Goal: Task Accomplishment & Management: Use online tool/utility

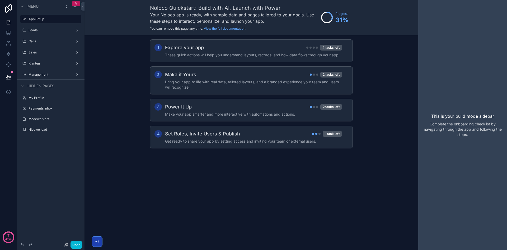
click at [29, 26] on div "Leads" at bounding box center [51, 30] width 68 height 10
click at [32, 27] on div "Leads" at bounding box center [51, 30] width 44 height 6
click at [49, 30] on label "Leads" at bounding box center [50, 30] width 42 height 4
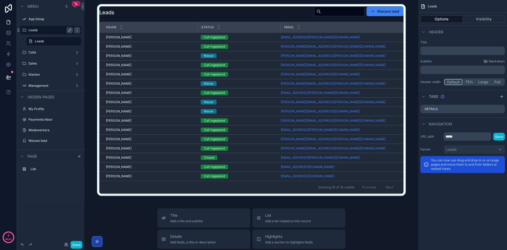
click at [377, 10] on div "scrollable content" at bounding box center [251, 99] width 325 height 191
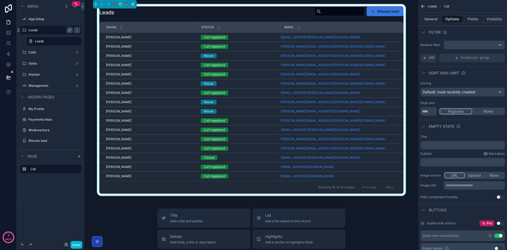
click at [383, 12] on button "Nieuwe lead" at bounding box center [384, 12] width 37 height 10
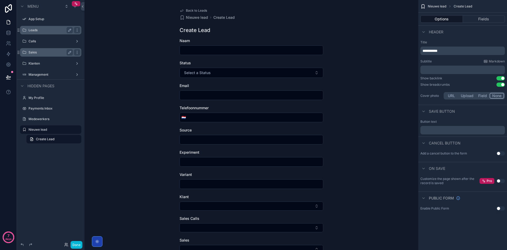
click at [45, 55] on div "Sales" at bounding box center [51, 52] width 44 height 6
click at [44, 52] on label "Sales" at bounding box center [50, 52] width 42 height 4
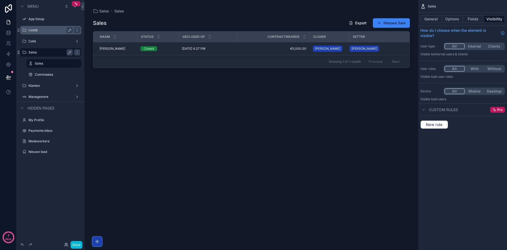
click at [383, 18] on div "scrollable content" at bounding box center [251, 121] width 334 height 243
click at [384, 20] on button "Nieuwe Sale" at bounding box center [391, 23] width 37 height 10
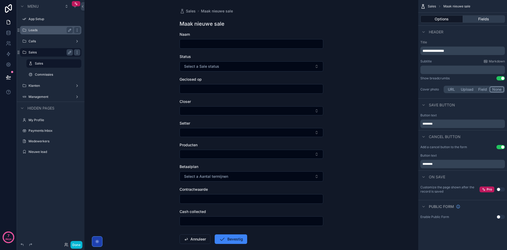
click at [472, 18] on button "Fields" at bounding box center [484, 18] width 42 height 7
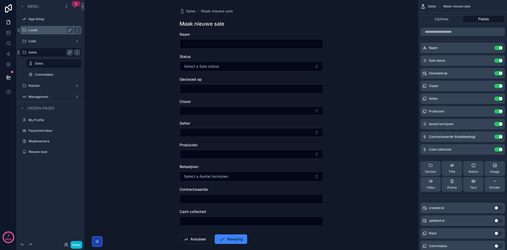
click at [77, 4] on icon "scrollable content" at bounding box center [76, 4] width 4 height 4
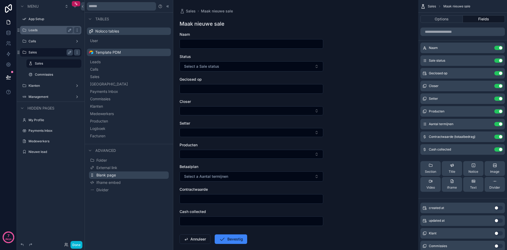
click at [107, 173] on span "Blank page" at bounding box center [106, 174] width 20 height 5
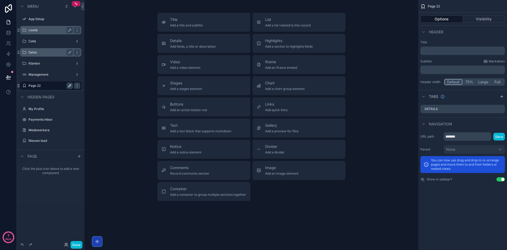
click at [69, 87] on icon "scrollable content" at bounding box center [70, 85] width 4 height 4
click at [57, 87] on input "*******" at bounding box center [47, 85] width 36 height 6
type input "****"
click at [70, 86] on icon "scrollable content" at bounding box center [70, 85] width 4 height 4
click at [477, 17] on button "Visibility" at bounding box center [484, 18] width 42 height 7
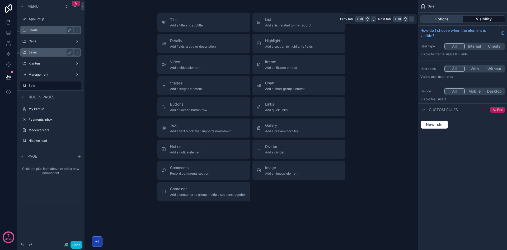
click at [445, 18] on button "Options" at bounding box center [441, 18] width 43 height 7
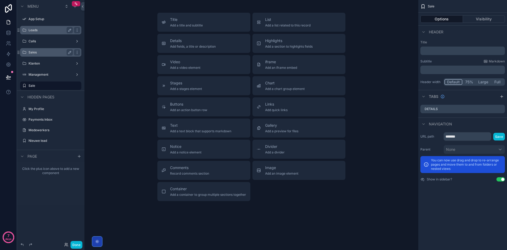
click at [501, 179] on button "Use setting" at bounding box center [500, 179] width 8 height 4
click at [70, 142] on button "scrollable content" at bounding box center [70, 140] width 6 height 6
click at [54, 141] on input "****" at bounding box center [47, 140] width 36 height 6
type input "**********"
click at [71, 140] on icon "scrollable content" at bounding box center [70, 140] width 4 height 4
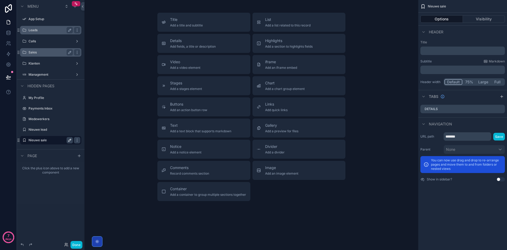
click at [37, 51] on label "Sales" at bounding box center [50, 52] width 42 height 4
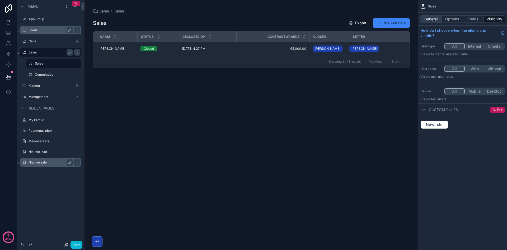
click at [437, 21] on button "General" at bounding box center [430, 18] width 21 height 7
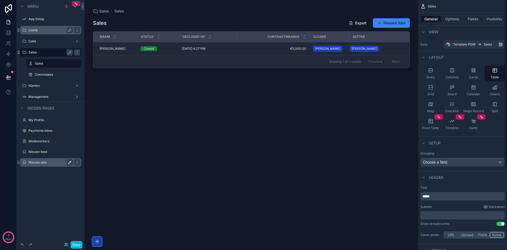
click at [291, 18] on div "scrollable content" at bounding box center [251, 121] width 334 height 243
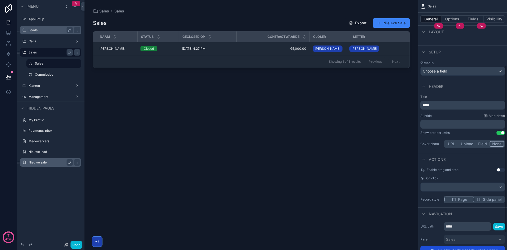
scroll to position [123, 0]
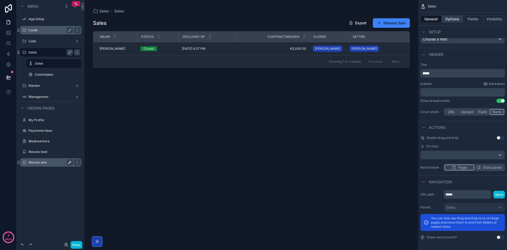
click at [448, 18] on button "Options" at bounding box center [452, 18] width 21 height 7
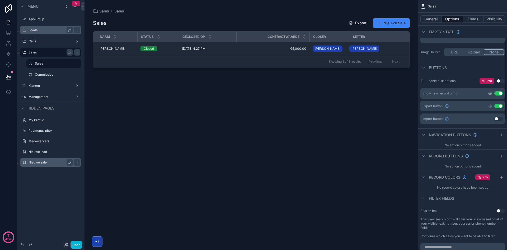
click at [491, 94] on icon "scrollable content" at bounding box center [490, 93] width 4 height 4
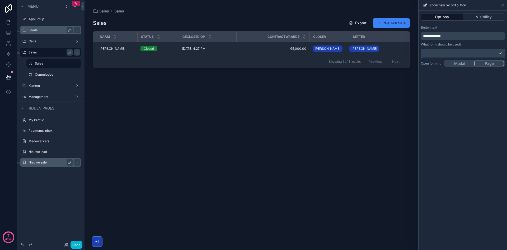
click at [457, 51] on div at bounding box center [462, 53] width 83 height 8
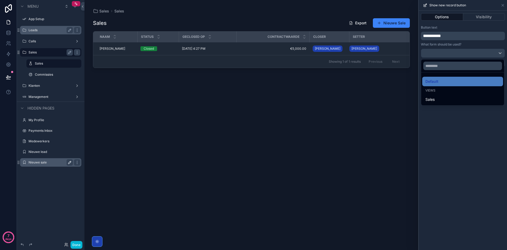
click at [448, 122] on div at bounding box center [463, 125] width 88 height 250
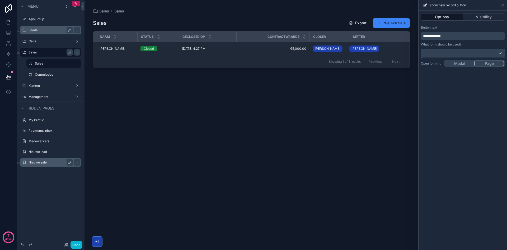
click at [460, 57] on div at bounding box center [462, 53] width 83 height 8
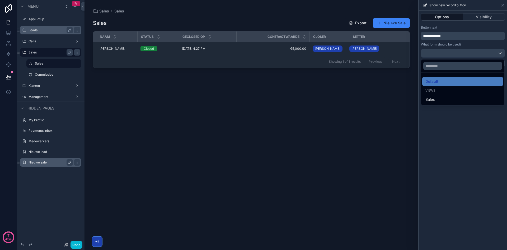
click at [461, 53] on div at bounding box center [463, 125] width 88 height 250
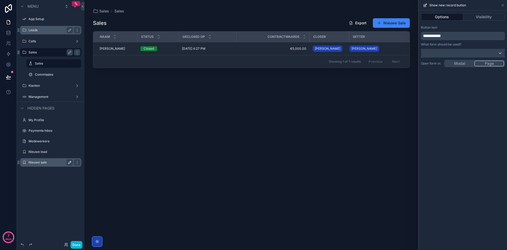
click at [477, 56] on div at bounding box center [462, 53] width 83 height 8
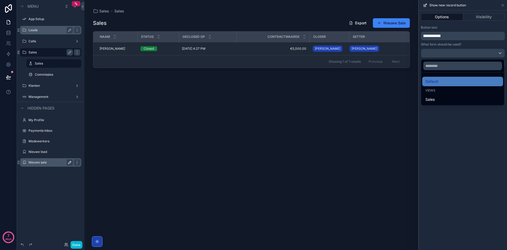
click at [469, 53] on div at bounding box center [463, 125] width 88 height 250
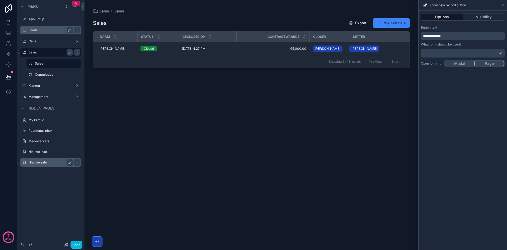
click at [42, 163] on label "Nieuwe sale" at bounding box center [50, 162] width 42 height 4
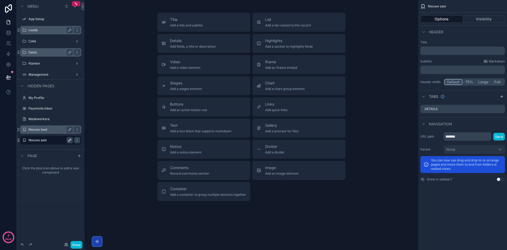
click at [38, 127] on label "Nieuwe lead" at bounding box center [50, 129] width 42 height 4
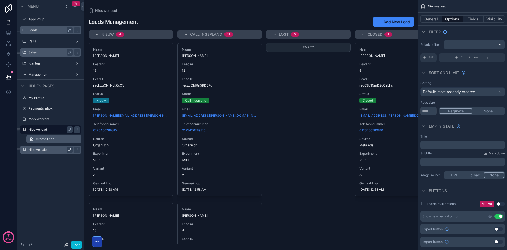
click at [41, 138] on span "Create Lead" at bounding box center [45, 139] width 18 height 4
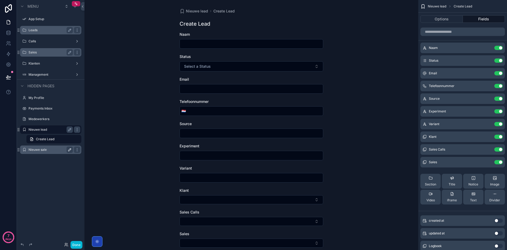
click at [40, 149] on label "Nieuwe sale" at bounding box center [50, 149] width 42 height 4
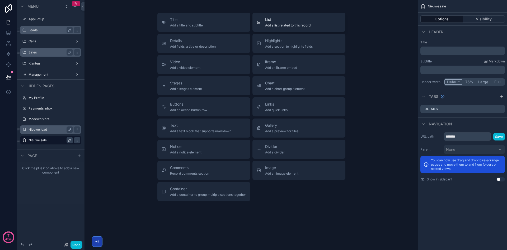
click at [282, 20] on span "List" at bounding box center [287, 19] width 45 height 5
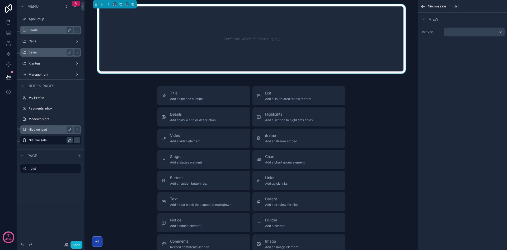
click at [271, 34] on div "Configure which fields to display" at bounding box center [251, 39] width 287 height 48
click at [456, 32] on div "scrollable content" at bounding box center [474, 32] width 61 height 8
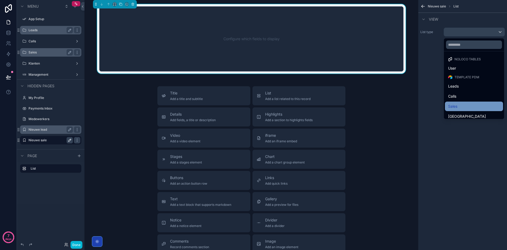
click at [462, 105] on div "Sales" at bounding box center [474, 106] width 52 height 6
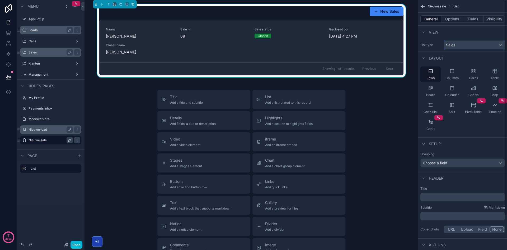
click at [457, 47] on div "Sales" at bounding box center [474, 45] width 61 height 8
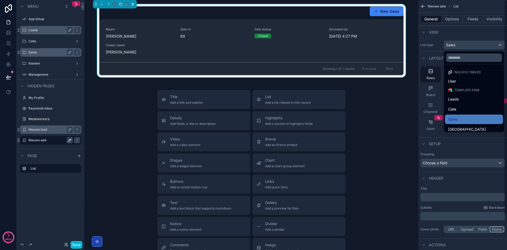
click at [50, 51] on div "scrollable content" at bounding box center [253, 125] width 507 height 250
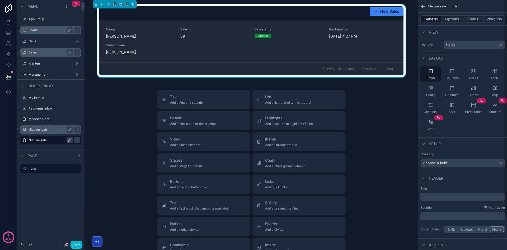
click at [41, 51] on label "Sales" at bounding box center [50, 52] width 42 height 4
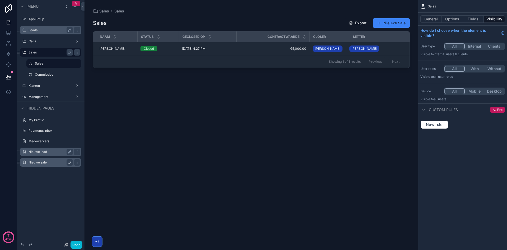
click at [44, 161] on label "Nieuwe sale" at bounding box center [50, 162] width 42 height 4
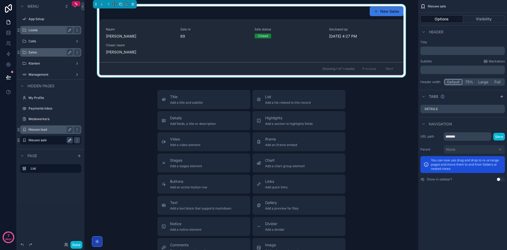
click at [397, 10] on button "New Sales" at bounding box center [387, 12] width 34 height 10
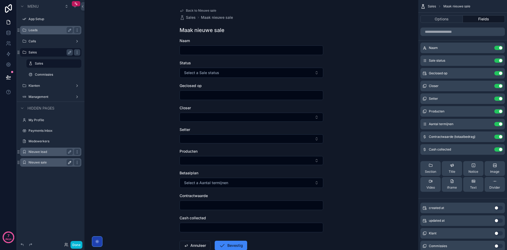
click at [38, 161] on label "Nieuwe sale" at bounding box center [50, 162] width 42 height 4
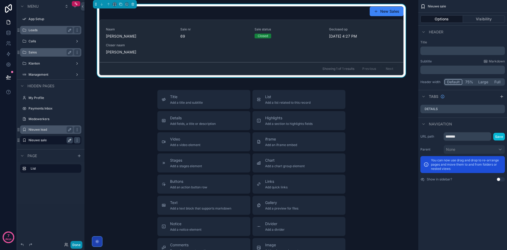
click at [78, 241] on button "Done" at bounding box center [76, 245] width 12 height 8
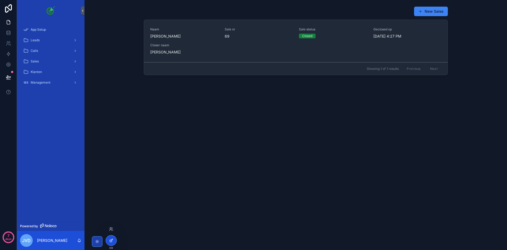
click at [113, 241] on icon at bounding box center [111, 240] width 4 height 4
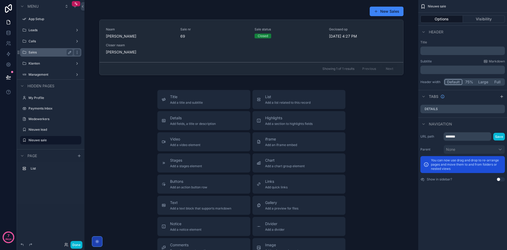
click at [45, 53] on label "Sales" at bounding box center [50, 52] width 42 height 4
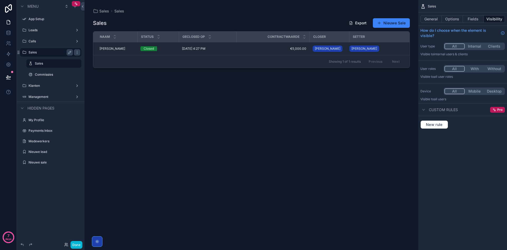
click at [326, 18] on div "scrollable content" at bounding box center [251, 121] width 334 height 243
click at [451, 17] on button "Options" at bounding box center [452, 18] width 21 height 7
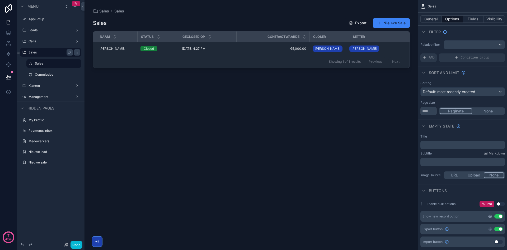
click at [491, 218] on icon "scrollable content" at bounding box center [490, 216] width 4 height 4
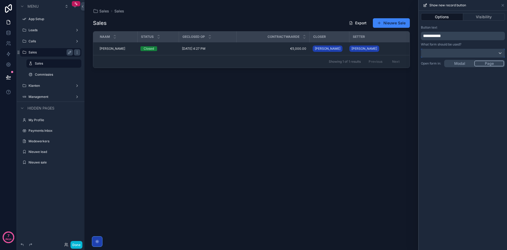
click at [455, 54] on div at bounding box center [462, 53] width 83 height 8
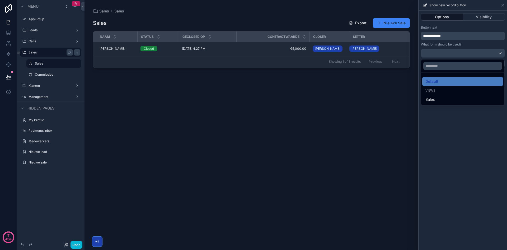
click at [455, 53] on div at bounding box center [463, 125] width 88 height 250
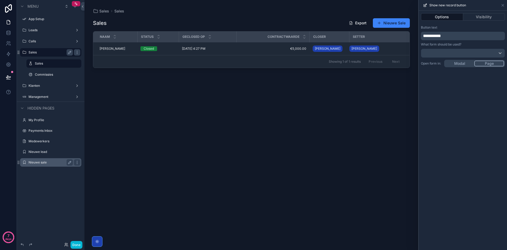
click at [46, 163] on label "Nieuwe sale" at bounding box center [50, 162] width 42 height 4
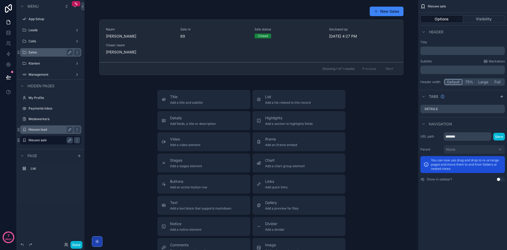
click at [45, 131] on div "Nieuwe lead" at bounding box center [51, 129] width 44 height 6
click at [45, 129] on label "Nieuwe lead" at bounding box center [50, 129] width 42 height 4
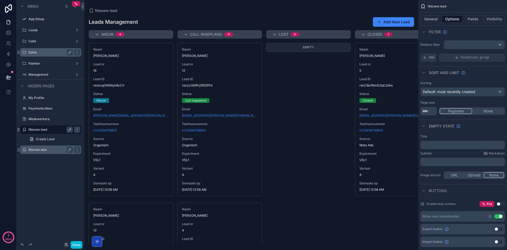
click at [46, 150] on label "Nieuwe sale" at bounding box center [50, 149] width 42 height 4
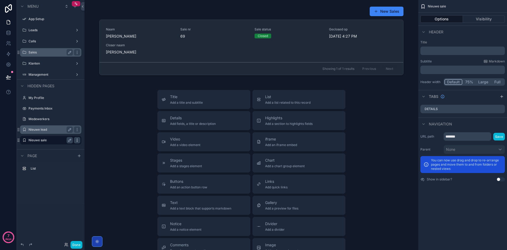
click at [76, 139] on icon "scrollable content" at bounding box center [77, 140] width 4 height 4
click at [97, 143] on span "Remove" at bounding box center [101, 143] width 14 height 5
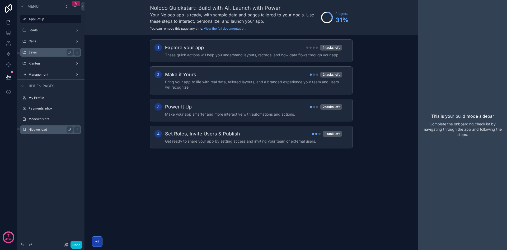
click at [76, 6] on div "scrollable content" at bounding box center [76, 3] width 8 height 5
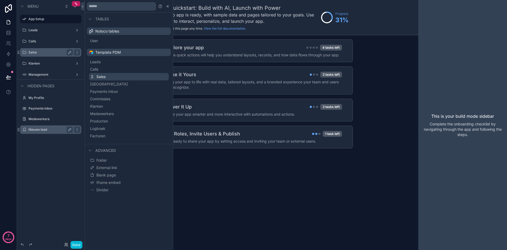
click at [107, 78] on button "Sales" at bounding box center [129, 76] width 80 height 7
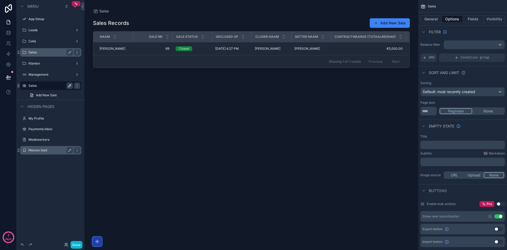
click at [71, 85] on icon "scrollable content" at bounding box center [70, 85] width 4 height 4
click at [52, 86] on input "*****" at bounding box center [47, 85] width 36 height 6
type input "**********"
click at [71, 84] on icon "scrollable content" at bounding box center [70, 85] width 4 height 4
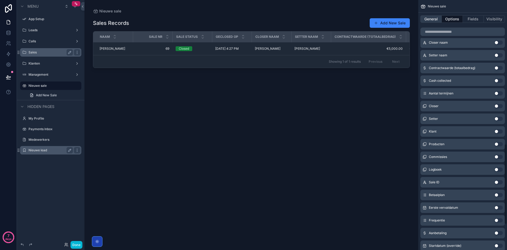
click at [430, 20] on button "General" at bounding box center [430, 18] width 21 height 7
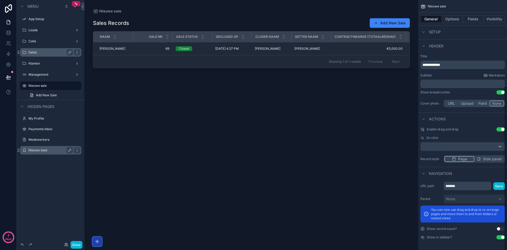
click at [499, 235] on button "Use setting" at bounding box center [500, 237] width 8 height 4
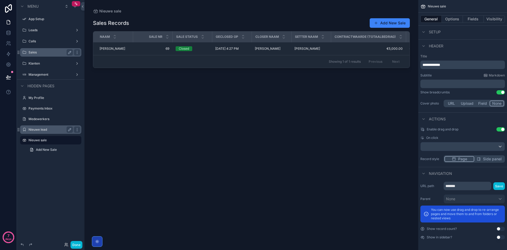
click at [385, 23] on div "scrollable content" at bounding box center [251, 121] width 334 height 243
click at [386, 21] on button "Add New Sale" at bounding box center [390, 23] width 40 height 10
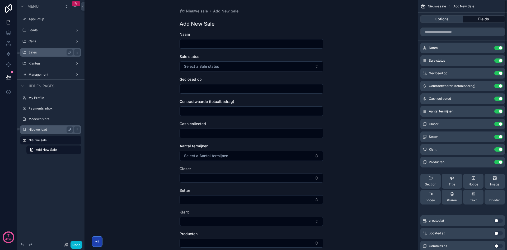
click at [450, 16] on button "Options" at bounding box center [441, 18] width 43 height 7
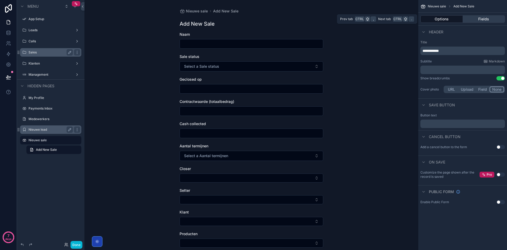
click at [484, 16] on button "Fields" at bounding box center [484, 18] width 42 height 7
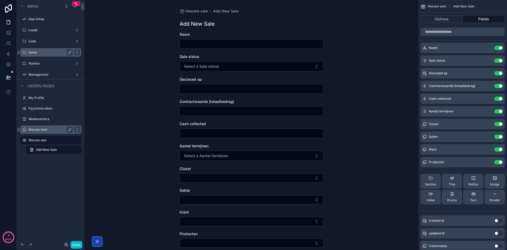
click at [40, 53] on label "Sales" at bounding box center [50, 52] width 42 height 4
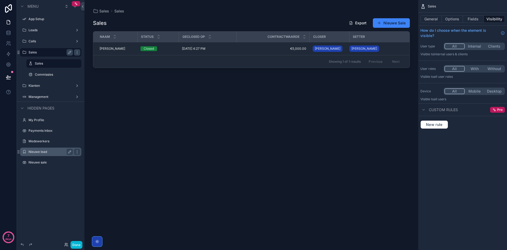
click at [390, 29] on div "scrollable content" at bounding box center [251, 121] width 334 height 243
click at [391, 23] on button "Nieuwe Sale" at bounding box center [391, 23] width 37 height 10
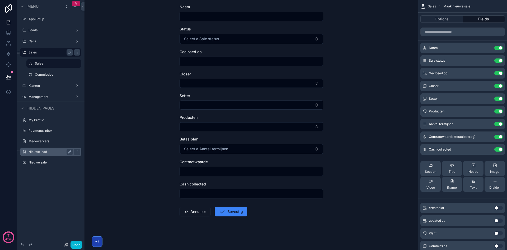
scroll to position [28, 0]
click at [48, 66] on div "Sales" at bounding box center [54, 63] width 38 height 6
click at [47, 64] on label "Sales" at bounding box center [53, 63] width 36 height 4
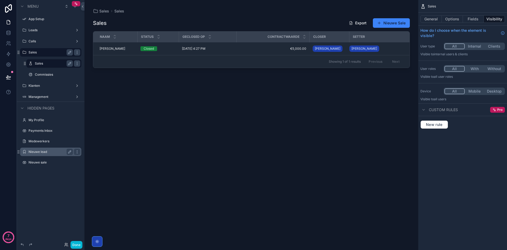
click at [435, 15] on div "General Options Fields Visibility" at bounding box center [462, 19] width 89 height 13
click at [435, 16] on button "General" at bounding box center [430, 18] width 21 height 7
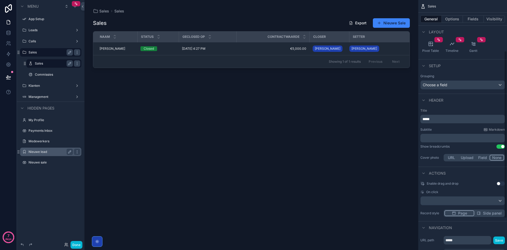
scroll to position [79, 0]
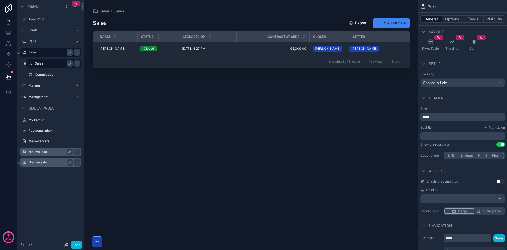
click at [42, 164] on div "Nieuwe sale" at bounding box center [51, 162] width 44 height 6
click at [41, 163] on label "Nieuwe sale" at bounding box center [50, 162] width 42 height 4
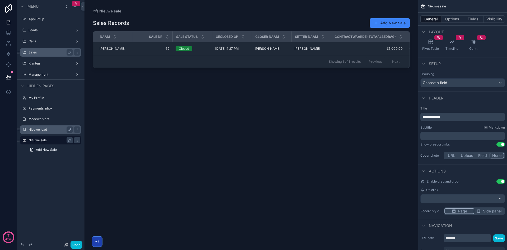
click at [78, 142] on icon "scrollable content" at bounding box center [77, 140] width 4 height 4
click at [108, 145] on span "Remove" at bounding box center [101, 147] width 14 height 5
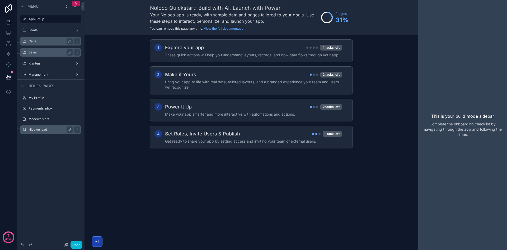
click at [43, 41] on label "Calls" at bounding box center [50, 41] width 42 height 4
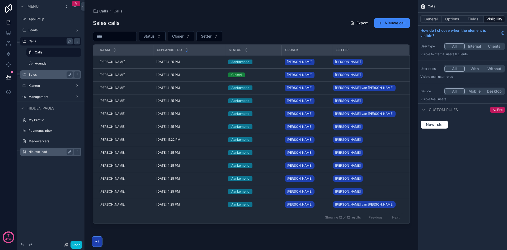
click at [382, 26] on div "scrollable content" at bounding box center [251, 121] width 334 height 243
click at [389, 23] on button "Nieuwe call" at bounding box center [392, 23] width 36 height 10
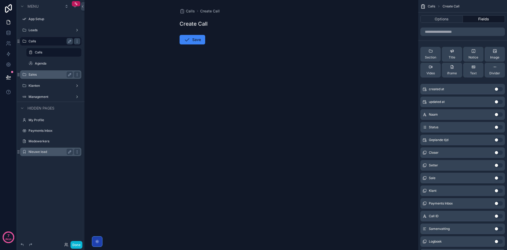
click at [498, 115] on button "Use setting" at bounding box center [498, 114] width 8 height 4
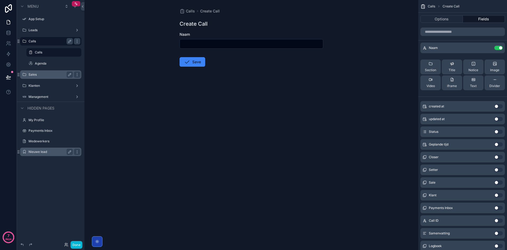
click at [501, 131] on button "Use setting" at bounding box center [498, 131] width 8 height 4
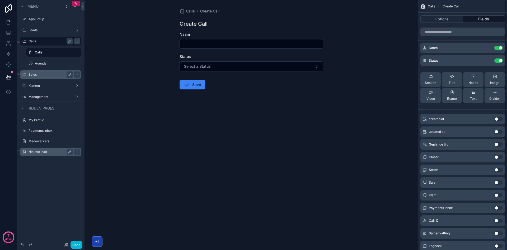
click at [497, 144] on button "Use setting" at bounding box center [498, 144] width 8 height 4
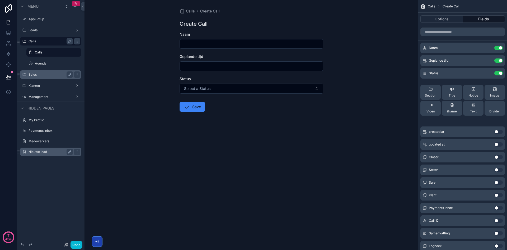
click at [500, 170] on button "Use setting" at bounding box center [498, 169] width 8 height 4
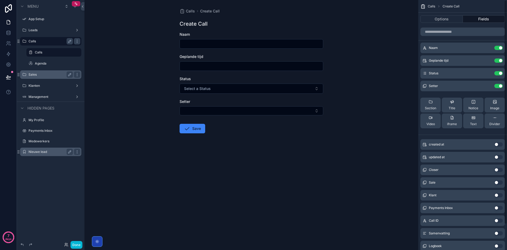
click at [499, 169] on button "Use setting" at bounding box center [498, 169] width 8 height 4
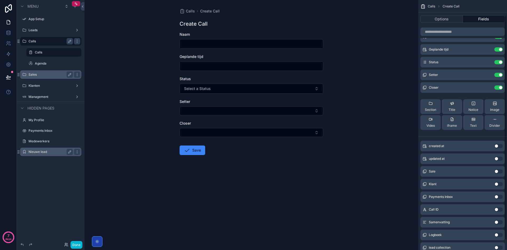
scroll to position [26, 0]
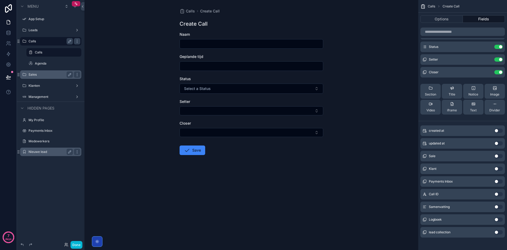
click at [500, 169] on button "Use setting" at bounding box center [498, 168] width 8 height 4
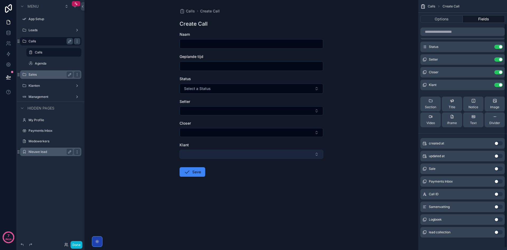
click at [268, 150] on button "Select Button" at bounding box center [252, 153] width 144 height 9
click at [498, 85] on button "Use setting" at bounding box center [498, 85] width 8 height 4
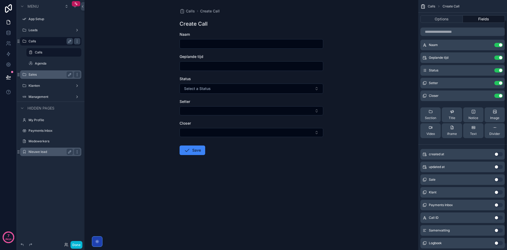
scroll to position [0, 0]
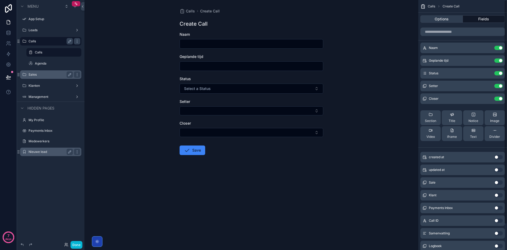
click at [449, 18] on button "Options" at bounding box center [441, 18] width 43 height 7
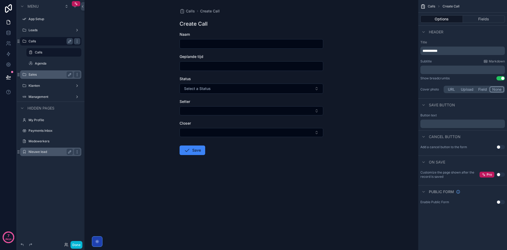
click at [459, 50] on p "**********" at bounding box center [462, 50] width 81 height 5
click at [459, 41] on label "Title" at bounding box center [462, 42] width 84 height 4
click at [459, 123] on p "﻿" at bounding box center [462, 123] width 81 height 4
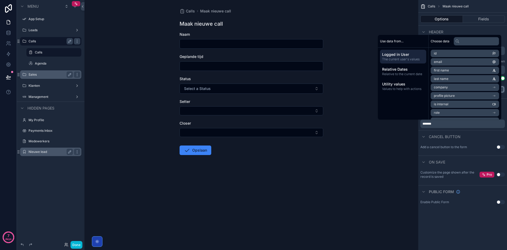
click at [502, 145] on button "Use setting" at bounding box center [500, 147] width 8 height 4
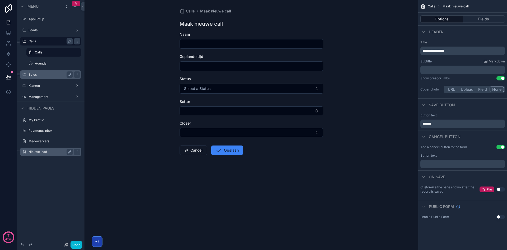
click at [451, 161] on div "﻿" at bounding box center [462, 163] width 84 height 8
click at [448, 163] on p "﻿" at bounding box center [462, 164] width 81 height 4
click at [295, 180] on form "Naam Geplande tijd Status Select a Status Setter Closer Terug Opslaan" at bounding box center [252, 110] width 144 height 157
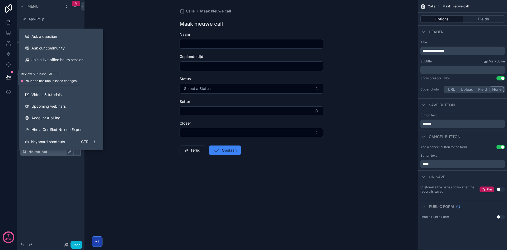
click at [7, 75] on icon at bounding box center [8, 76] width 5 height 5
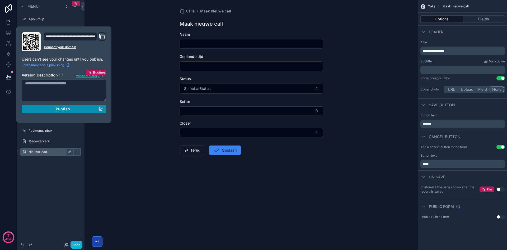
click at [62, 105] on button "Publish" at bounding box center [64, 109] width 84 height 8
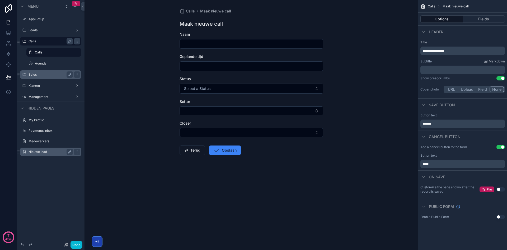
click at [140, 174] on div "Calls Maak nieuwe call Maak nieuwe call Naam Geplande tijd Status Select a Stat…" at bounding box center [251, 125] width 334 height 250
click at [49, 76] on label "Sales" at bounding box center [50, 74] width 42 height 4
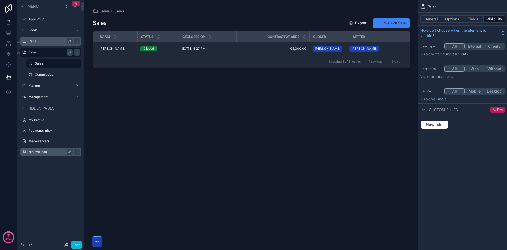
click at [382, 29] on div "scrollable content" at bounding box center [251, 121] width 334 height 243
click at [386, 23] on button "Nieuwe Sale" at bounding box center [391, 23] width 37 height 10
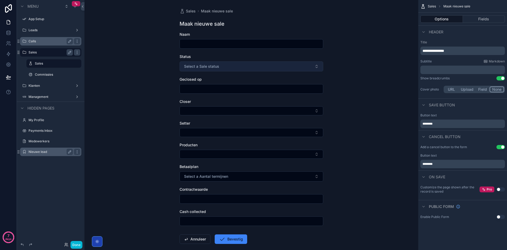
click at [203, 64] on span "Select a Sale status" at bounding box center [201, 66] width 35 height 5
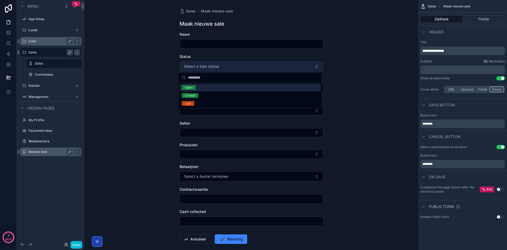
click at [202, 64] on span "Select a Sale status" at bounding box center [201, 66] width 35 height 5
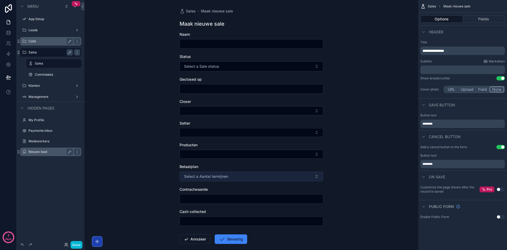
click at [201, 172] on button "Select a Aantal termijnen" at bounding box center [252, 176] width 144 height 10
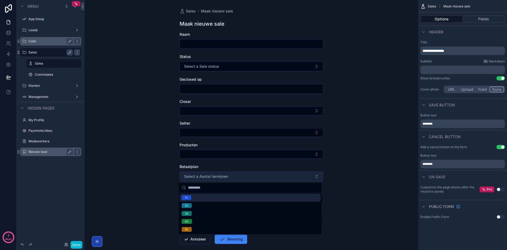
click at [200, 173] on button "Select a Aantal termijnen" at bounding box center [252, 176] width 144 height 10
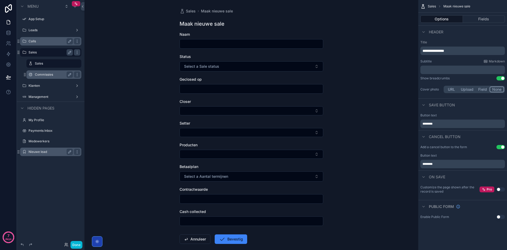
click at [49, 72] on div "Commissies" at bounding box center [54, 74] width 38 height 6
click at [49, 73] on label "Commissies" at bounding box center [53, 74] width 36 height 4
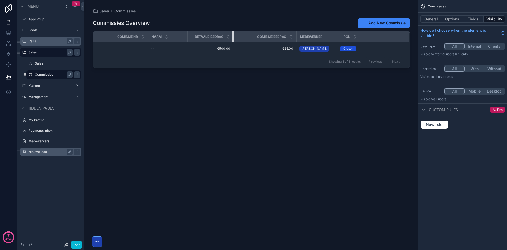
drag, startPoint x: 249, startPoint y: 37, endPoint x: 233, endPoint y: 39, distance: 15.9
click at [233, 39] on div "scrollable content" at bounding box center [233, 36] width 2 height 11
drag, startPoint x: 295, startPoint y: 39, endPoint x: 283, endPoint y: 39, distance: 12.2
click at [284, 39] on div "scrollable content" at bounding box center [285, 36] width 2 height 11
click at [46, 86] on label "Klanten" at bounding box center [50, 85] width 42 height 4
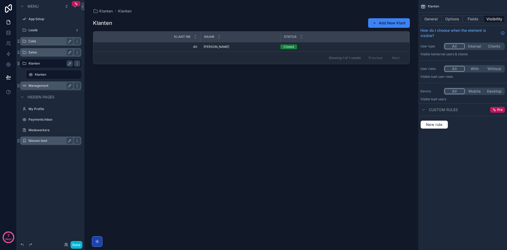
click at [50, 86] on label "Management" at bounding box center [50, 85] width 42 height 4
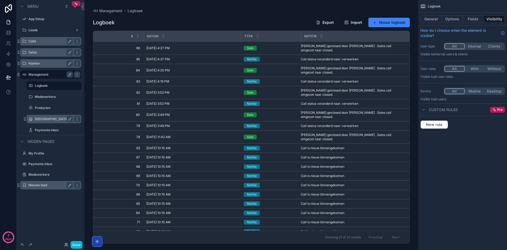
click at [47, 117] on label "[GEOGRAPHIC_DATA]" at bounding box center [53, 119] width 36 height 4
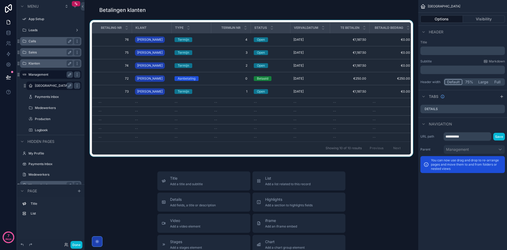
click at [234, 105] on div "scrollable content" at bounding box center [251, 89] width 325 height 138
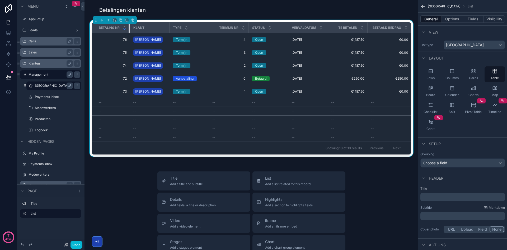
drag, startPoint x: 131, startPoint y: 29, endPoint x: 123, endPoint y: 29, distance: 8.4
click at [123, 29] on th "Betaling nr" at bounding box center [111, 27] width 38 height 11
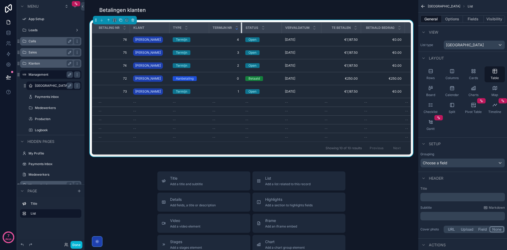
drag, startPoint x: 248, startPoint y: 27, endPoint x: 236, endPoint y: 28, distance: 11.7
click at [236, 28] on th "Termijn nr" at bounding box center [225, 27] width 33 height 11
click at [55, 101] on div "Payments inbox" at bounding box center [53, 97] width 61 height 10
click at [54, 97] on label "Payments inbox" at bounding box center [53, 97] width 36 height 4
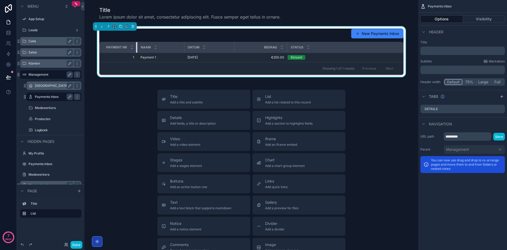
drag, startPoint x: 172, startPoint y: 48, endPoint x: 132, endPoint y: 49, distance: 39.9
click at [132, 49] on th "Payment nr" at bounding box center [119, 47] width 38 height 11
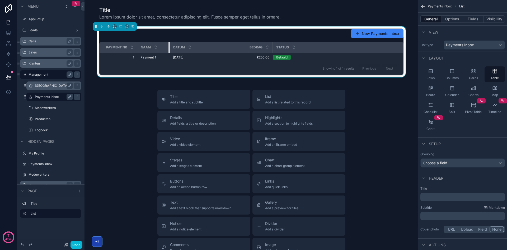
drag, startPoint x: 182, startPoint y: 46, endPoint x: 168, endPoint y: 48, distance: 14.9
click at [168, 48] on div "scrollable content" at bounding box center [169, 47] width 2 height 11
click at [220, 48] on th "Bedrag" at bounding box center [246, 47] width 53 height 11
drag, startPoint x: 218, startPoint y: 48, endPoint x: 203, endPoint y: 49, distance: 14.8
click at [204, 49] on div "scrollable content" at bounding box center [205, 47] width 2 height 11
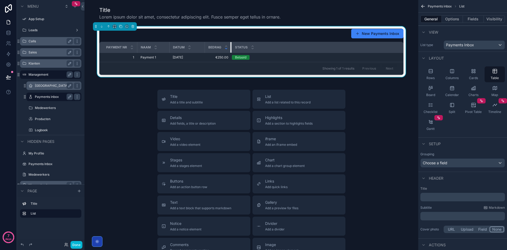
drag, startPoint x: 256, startPoint y: 48, endPoint x: 227, endPoint y: 49, distance: 29.3
click at [227, 49] on th "Bedrag" at bounding box center [218, 47] width 27 height 11
click at [433, 106] on icon "scrollable content" at bounding box center [430, 104] width 5 height 5
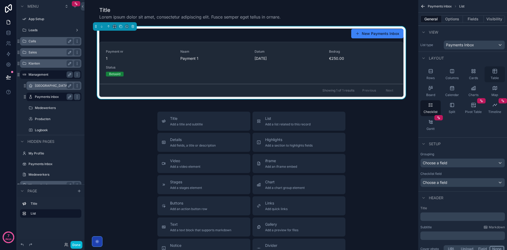
click at [500, 74] on div "Table" at bounding box center [494, 74] width 20 height 16
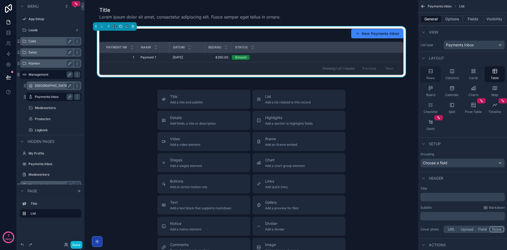
click at [435, 76] on div "Rows" at bounding box center [430, 74] width 20 height 16
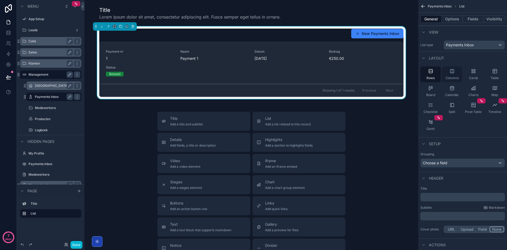
click at [454, 76] on span "Columns" at bounding box center [451, 78] width 13 height 4
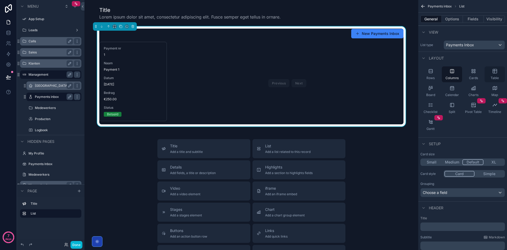
click at [496, 74] on div "Table" at bounding box center [494, 74] width 20 height 16
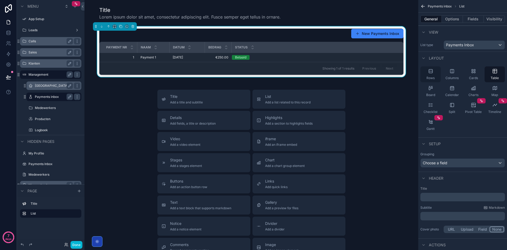
click at [433, 73] on icon "scrollable content" at bounding box center [430, 70] width 5 height 5
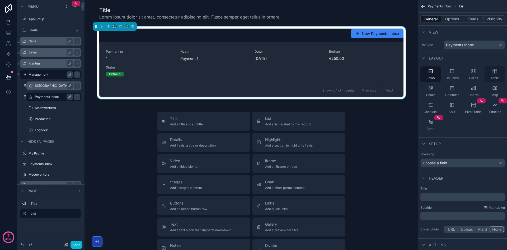
click at [497, 72] on icon "scrollable content" at bounding box center [494, 70] width 5 height 5
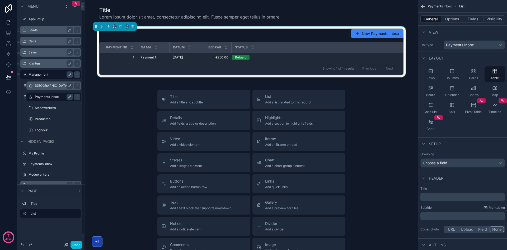
click at [49, 31] on label "Leads" at bounding box center [50, 30] width 42 height 4
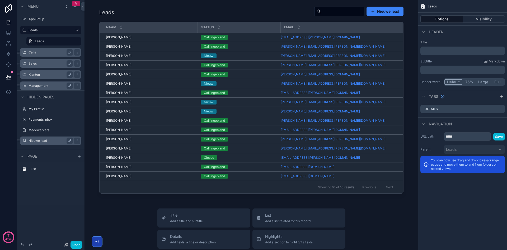
click at [434, 17] on button "Options" at bounding box center [441, 18] width 43 height 7
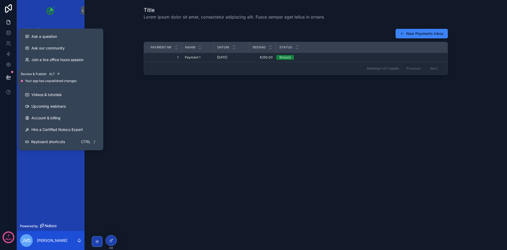
click at [10, 80] on button at bounding box center [9, 77] width 12 height 15
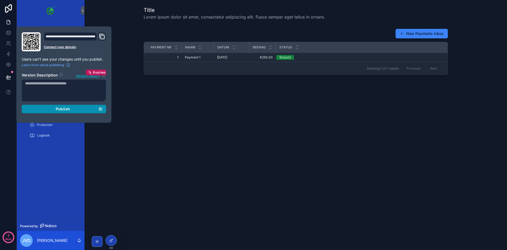
click at [96, 108] on div "Publish" at bounding box center [64, 108] width 78 height 5
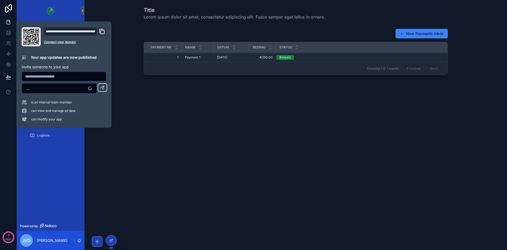
click at [270, 98] on div "Title Lorem ipsum dolor sit amet, consectetur adipiscing elit. Fusce semper ege…" at bounding box center [295, 55] width 422 height 111
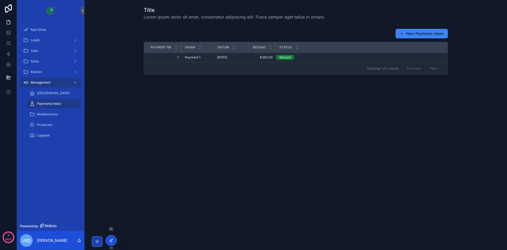
click at [112, 235] on div at bounding box center [111, 240] width 11 height 10
click at [41, 42] on div "Leads" at bounding box center [50, 40] width 55 height 8
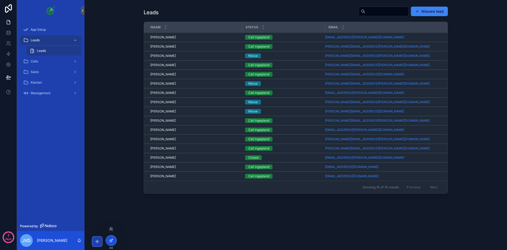
click at [112, 237] on div at bounding box center [111, 240] width 11 height 10
